Goal: Find specific page/section: Find specific page/section

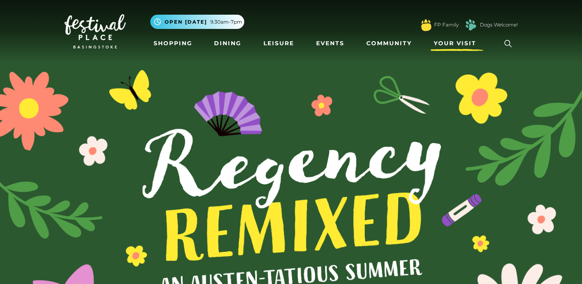
click at [448, 44] on span "Your Visit" at bounding box center [454, 43] width 42 height 9
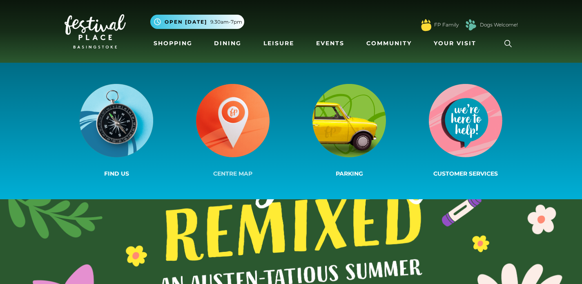
click at [234, 113] on img at bounding box center [232, 120] width 73 height 73
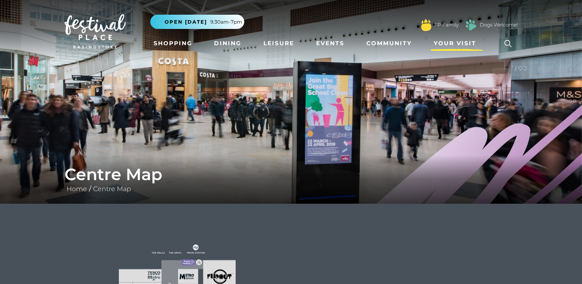
click at [446, 43] on span "Your Visit" at bounding box center [454, 43] width 42 height 9
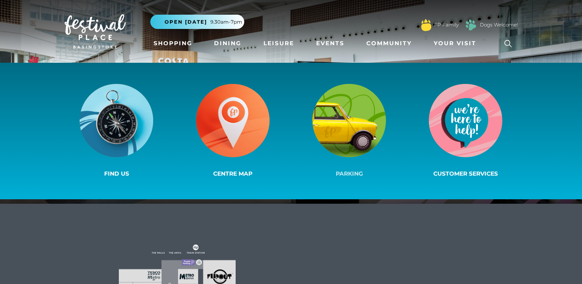
click at [351, 106] on img at bounding box center [348, 120] width 73 height 73
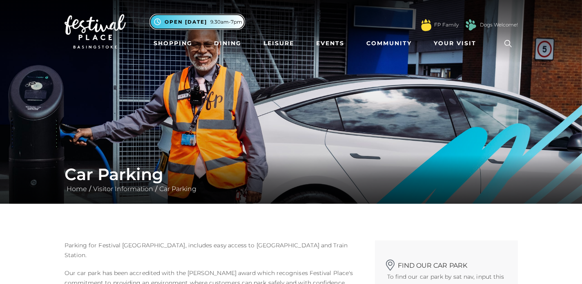
click at [194, 23] on span "Open [DATE]" at bounding box center [185, 21] width 42 height 7
